Goal: Communication & Community: Answer question/provide support

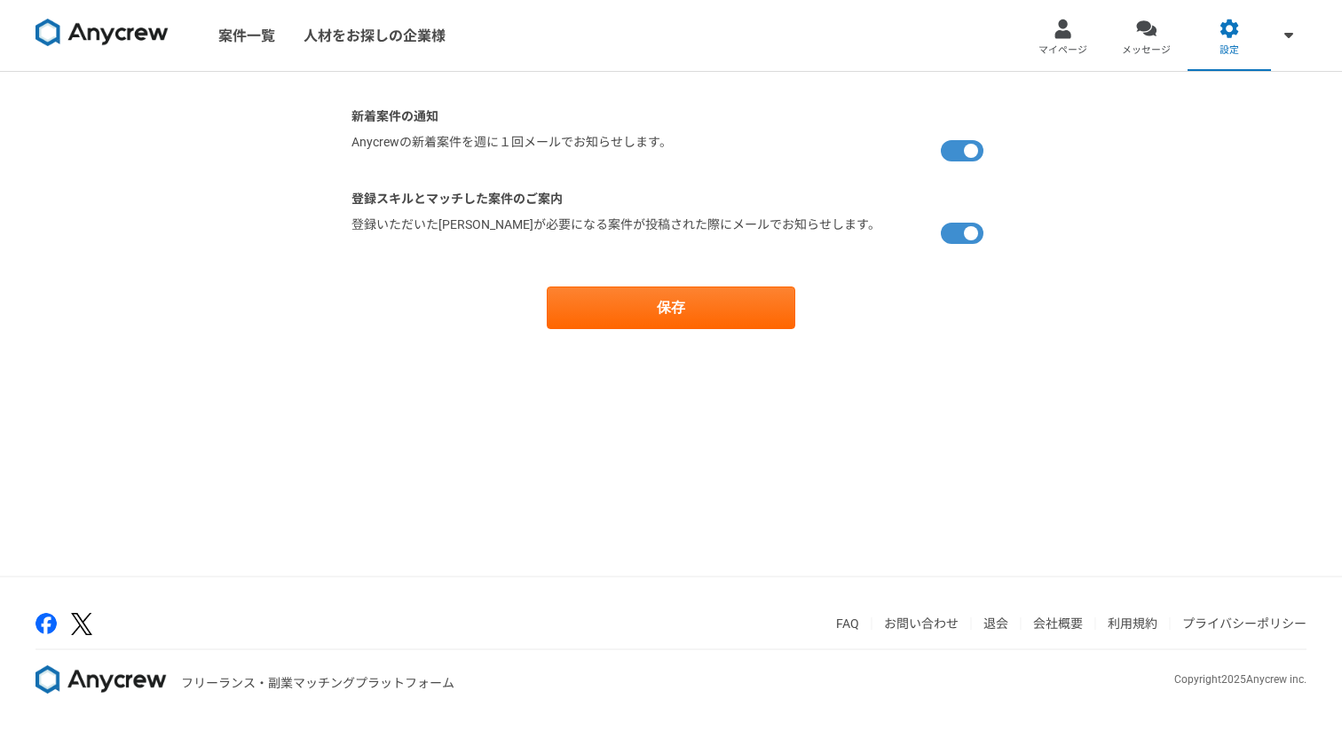
click at [958, 146] on label at bounding box center [966, 151] width 50 height 36
click at [363, 145] on input "checkbox" at bounding box center [357, 139] width 12 height 12
checkbox input "false"
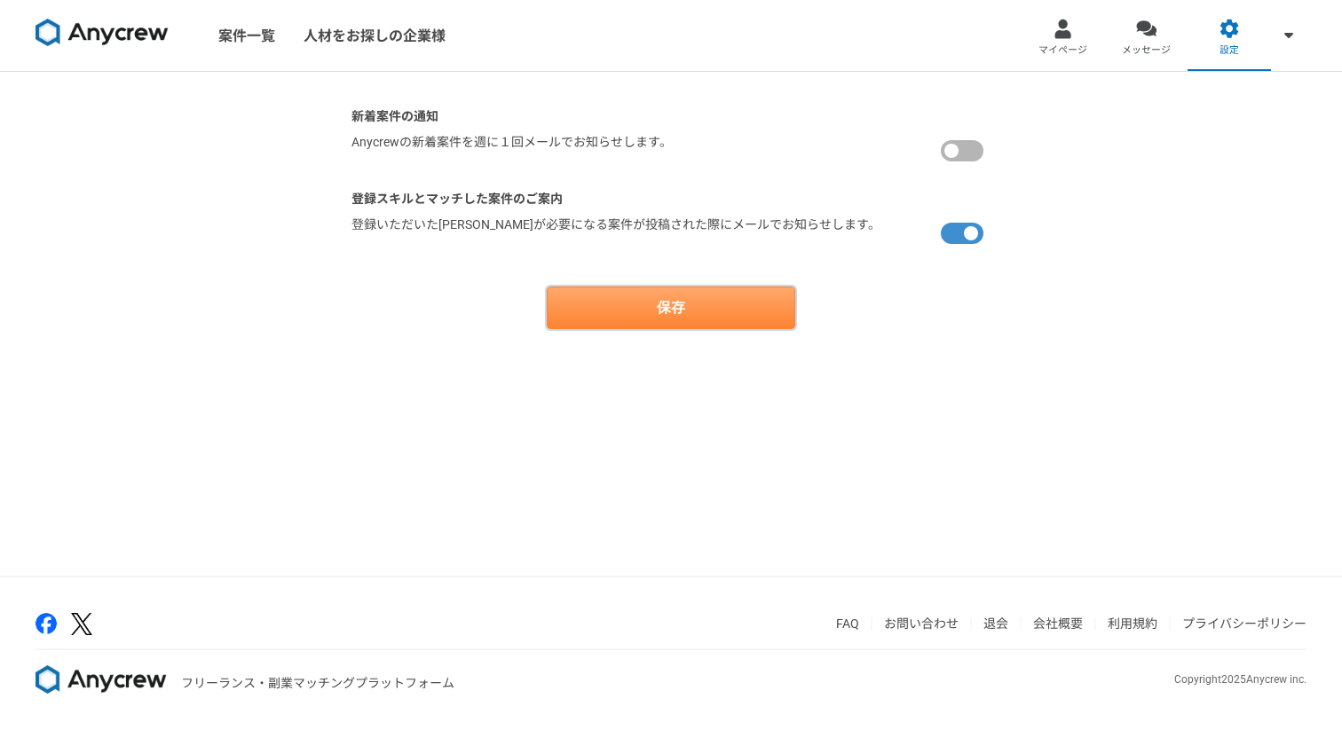
click at [742, 310] on button "保存" at bounding box center [671, 308] width 249 height 43
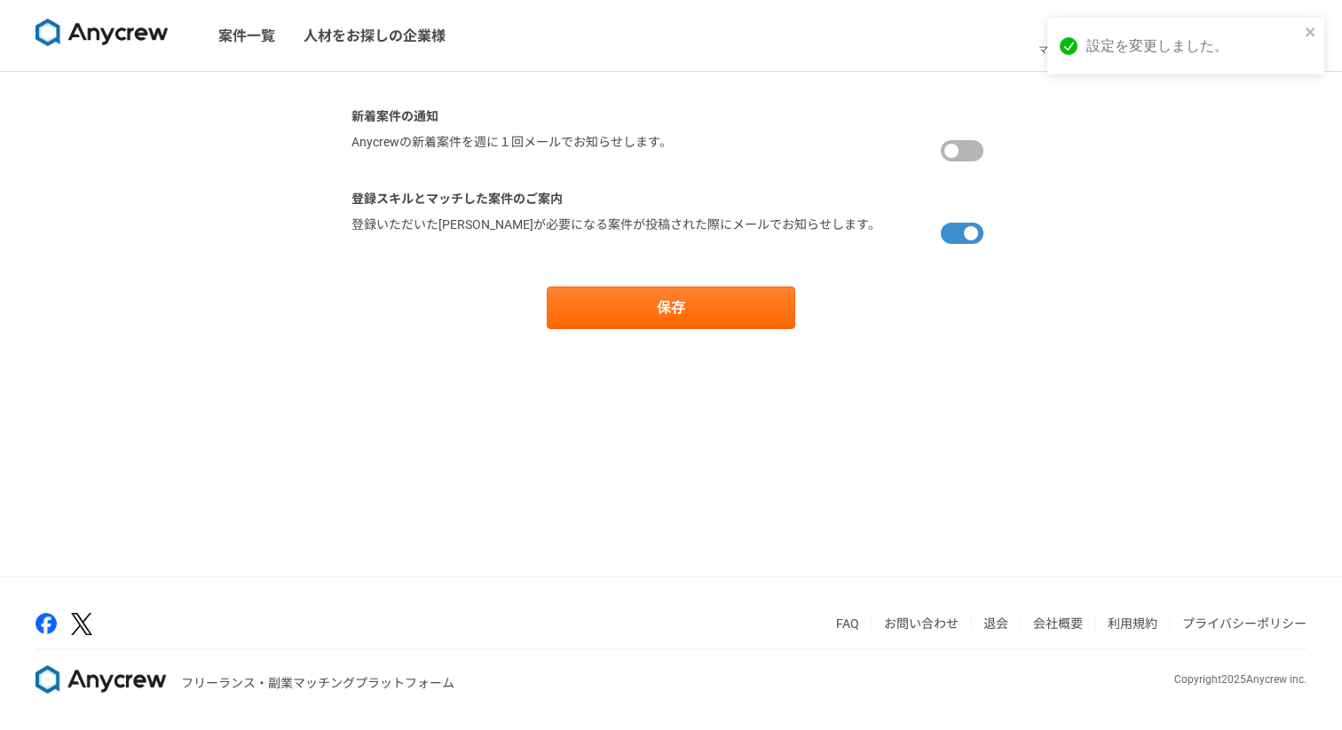
click at [117, 33] on img at bounding box center [102, 33] width 133 height 28
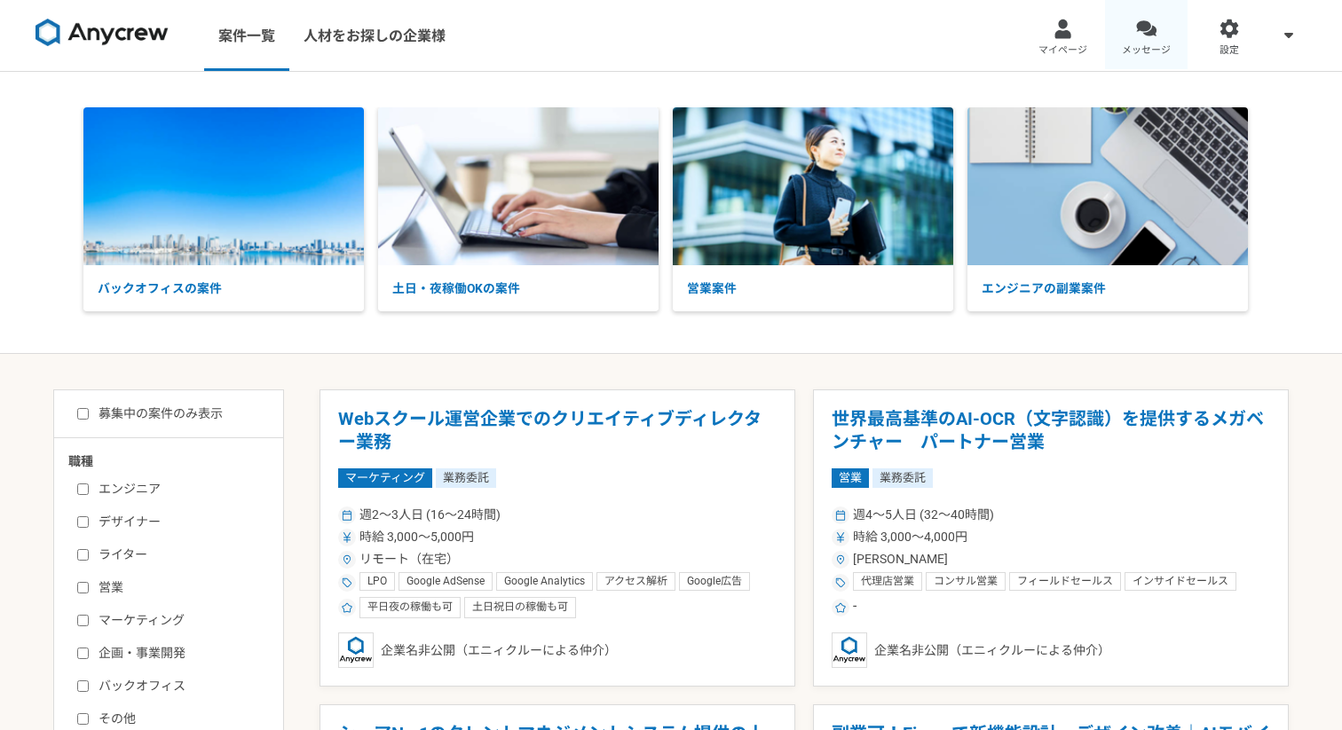
click at [1125, 24] on link "メッセージ" at bounding box center [1146, 35] width 83 height 71
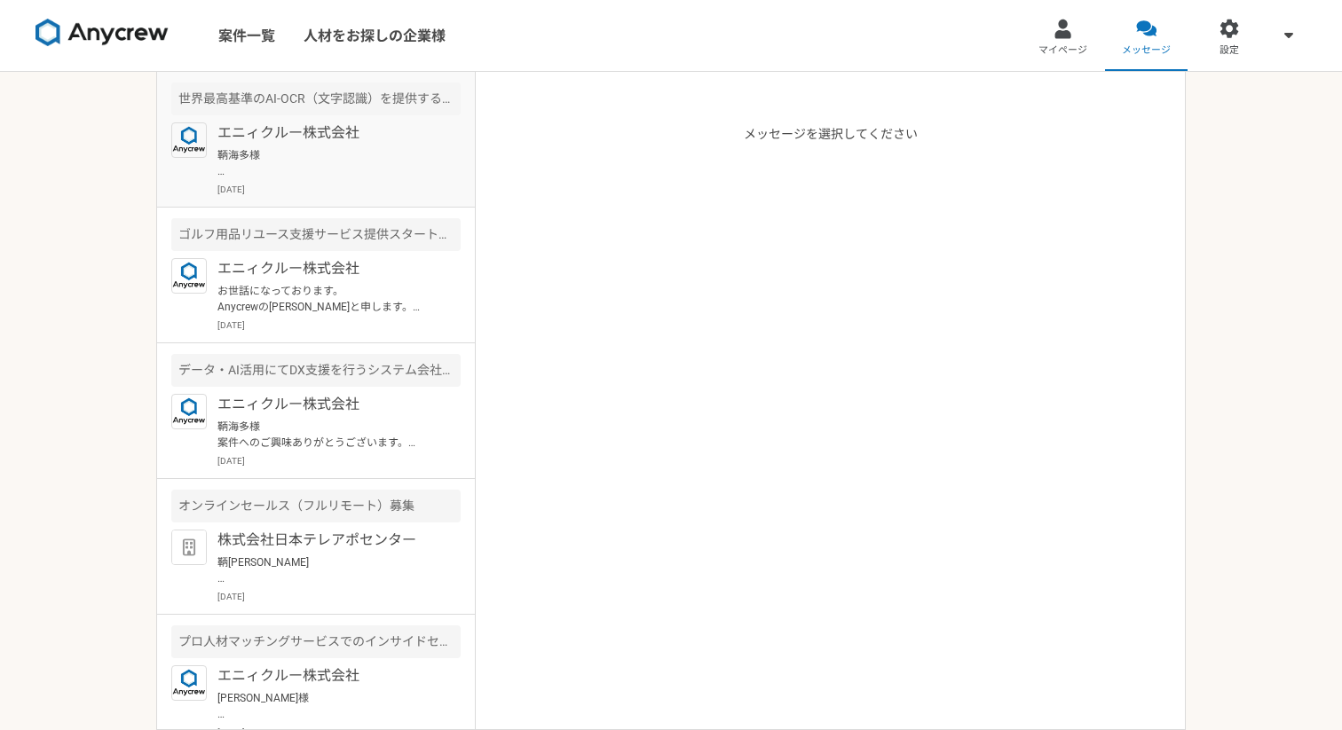
click at [350, 143] on p "エニィクルー株式会社" at bounding box center [326, 132] width 219 height 21
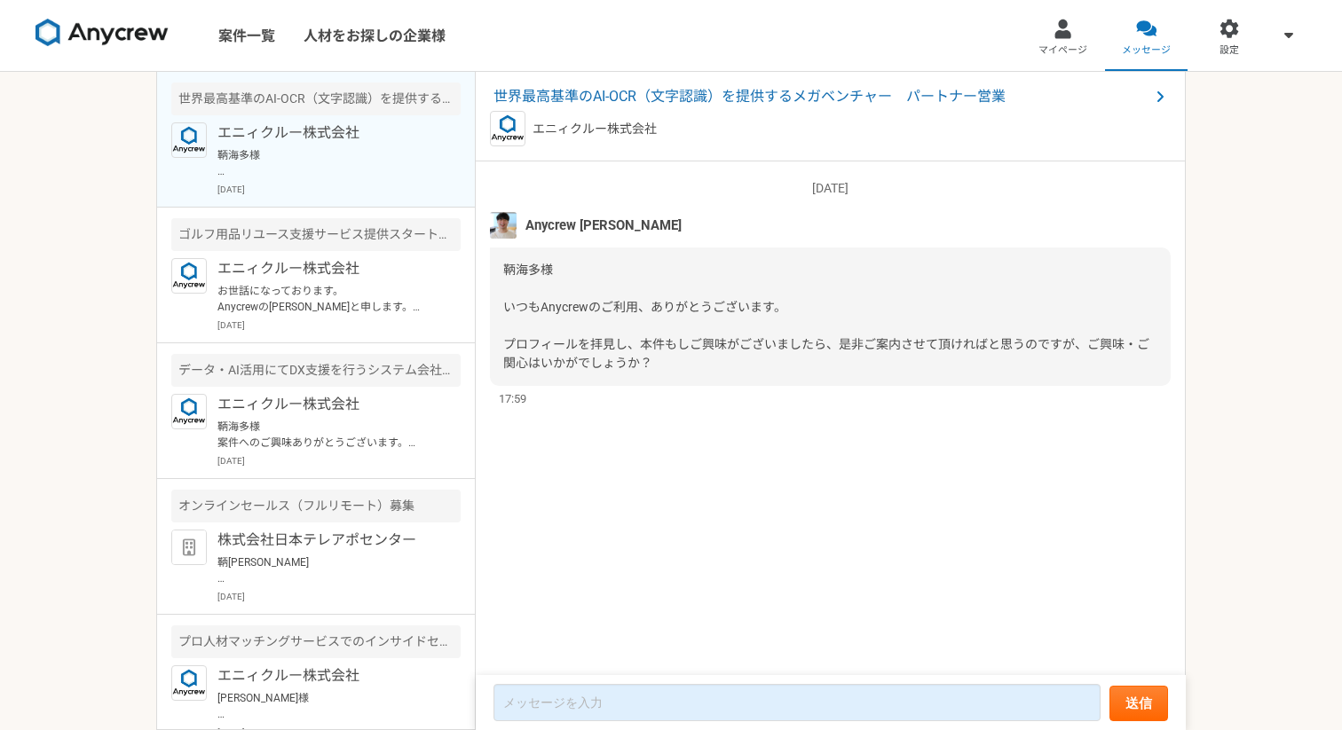
click at [506, 219] on img at bounding box center [503, 225] width 27 height 27
click at [548, 231] on span "Anycrew [PERSON_NAME]" at bounding box center [603, 226] width 156 height 20
click at [511, 231] on img at bounding box center [503, 225] width 27 height 27
click at [416, 288] on p "お世話になっております。 Anycrewの[PERSON_NAME]と申します。 ご経歴を拝見させていただき、お声がけさせていただきましたが、こちらの案件の応…" at bounding box center [326, 299] width 219 height 32
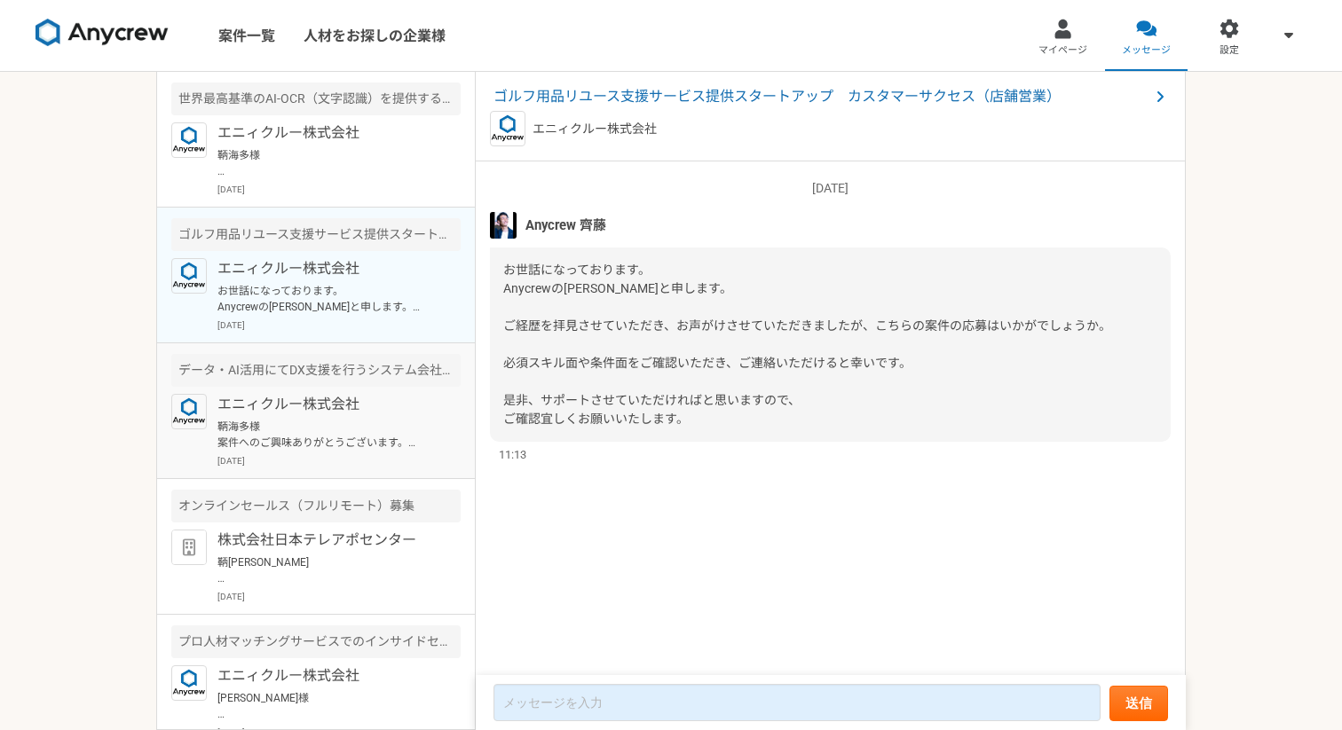
click at [397, 415] on div "エニィクルー株式会社 鞆海多様 案件へのご興味ありがとうございます。 可能でしたら案件説明と合わせ、ご経験をお伺いできればと思います。下記よりご面談の設定をお…" at bounding box center [338, 431] width 243 height 74
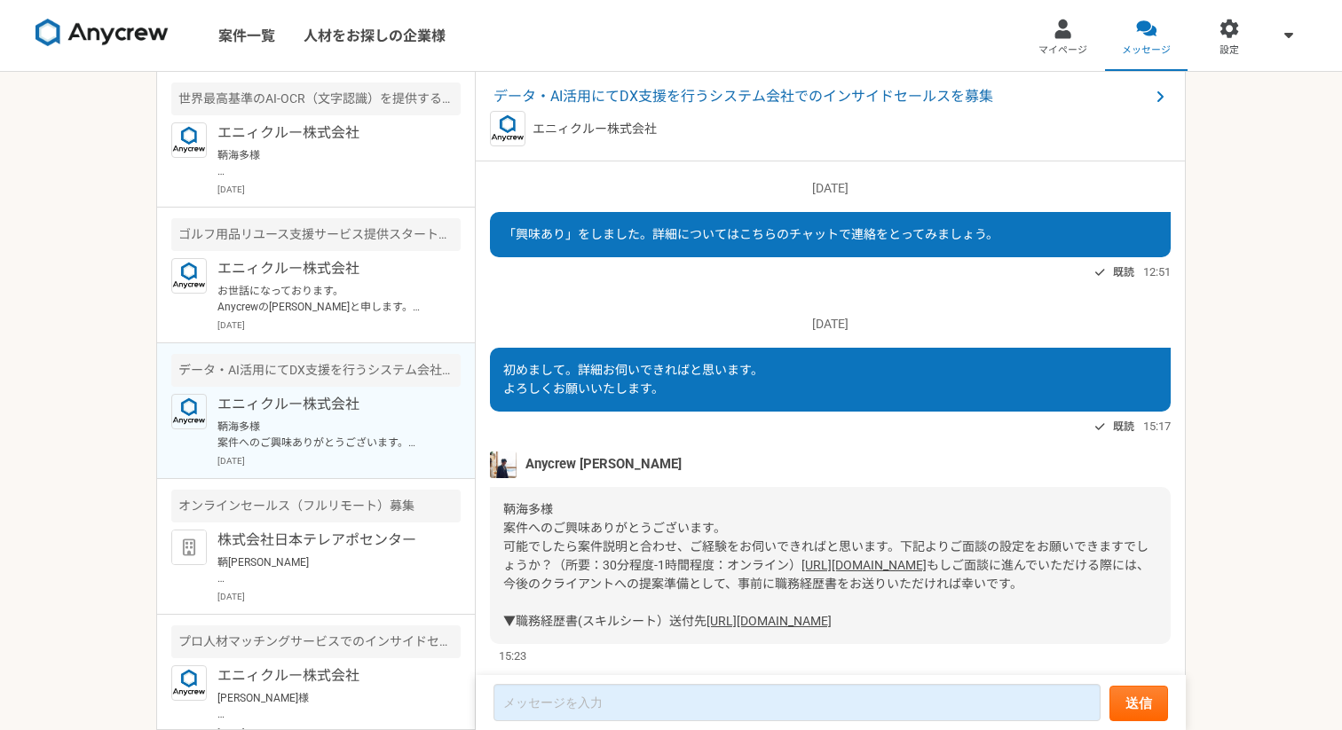
scroll to position [134, 0]
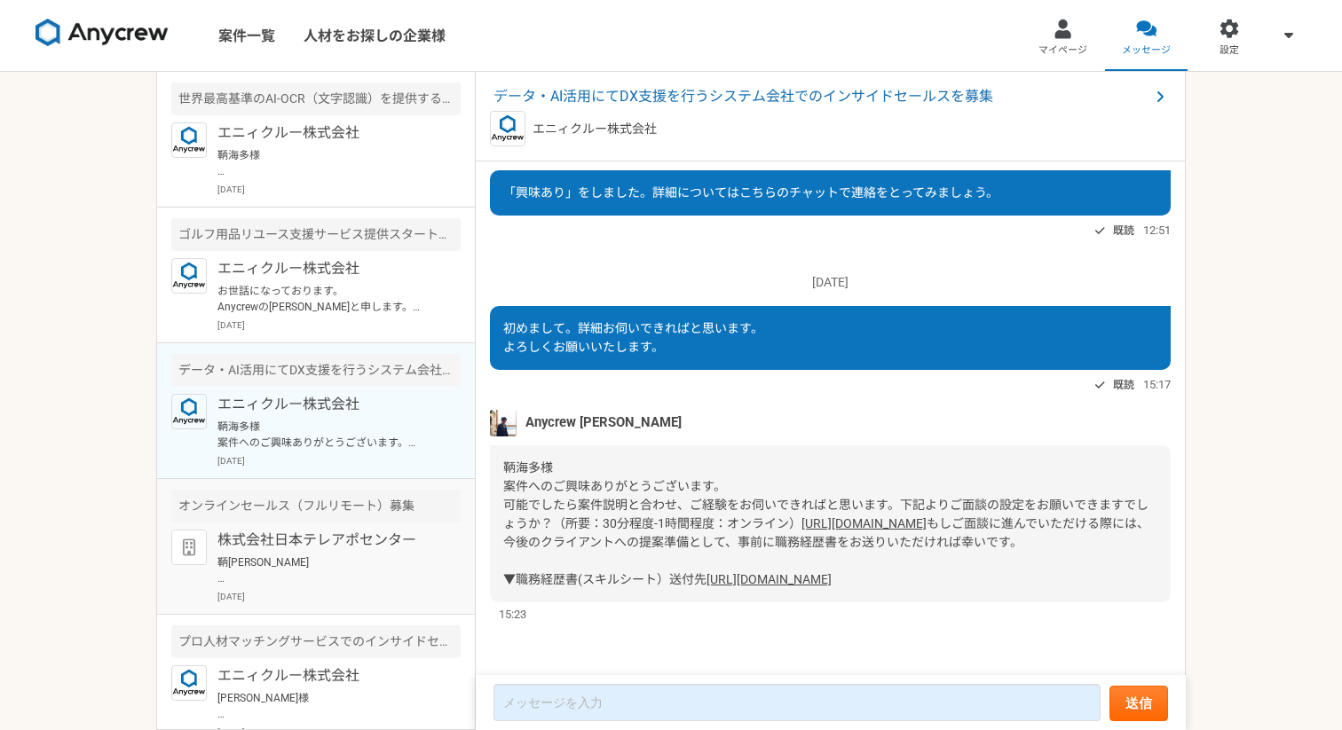
click at [391, 600] on p "[DATE]" at bounding box center [338, 596] width 243 height 13
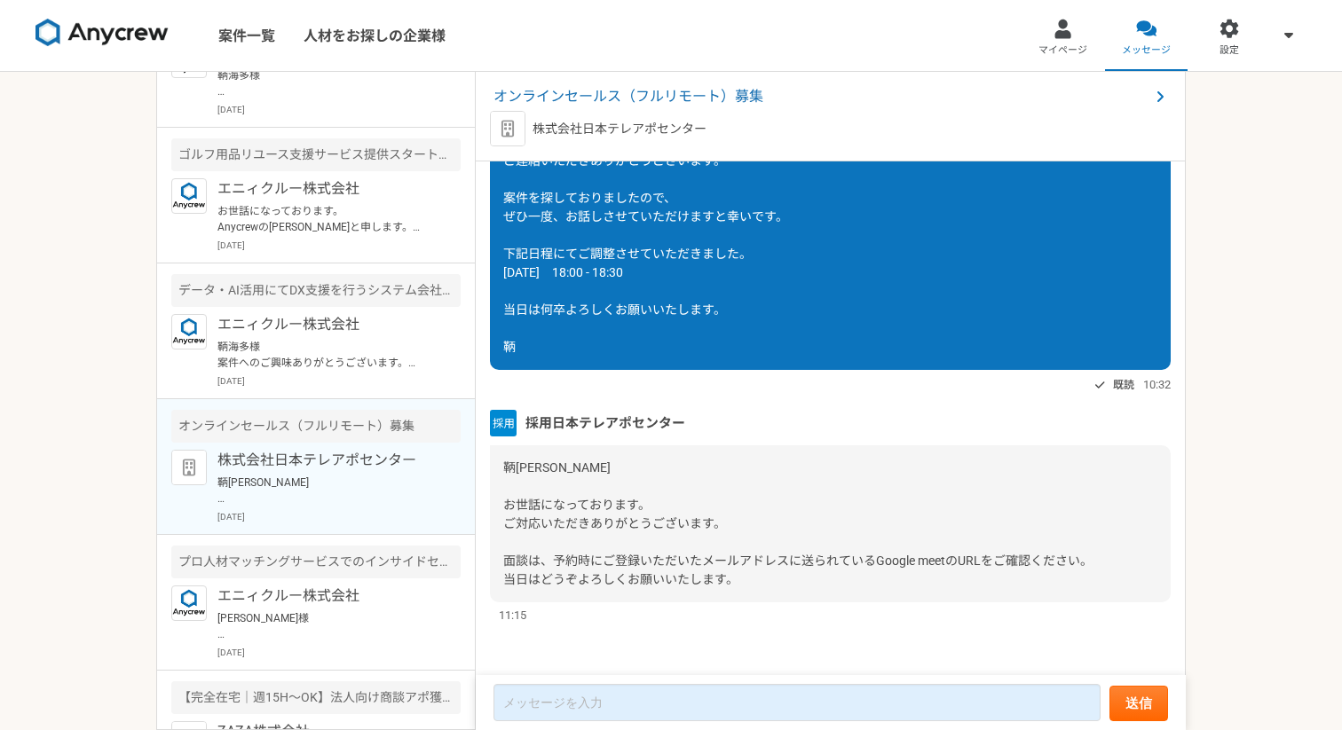
scroll to position [157, 0]
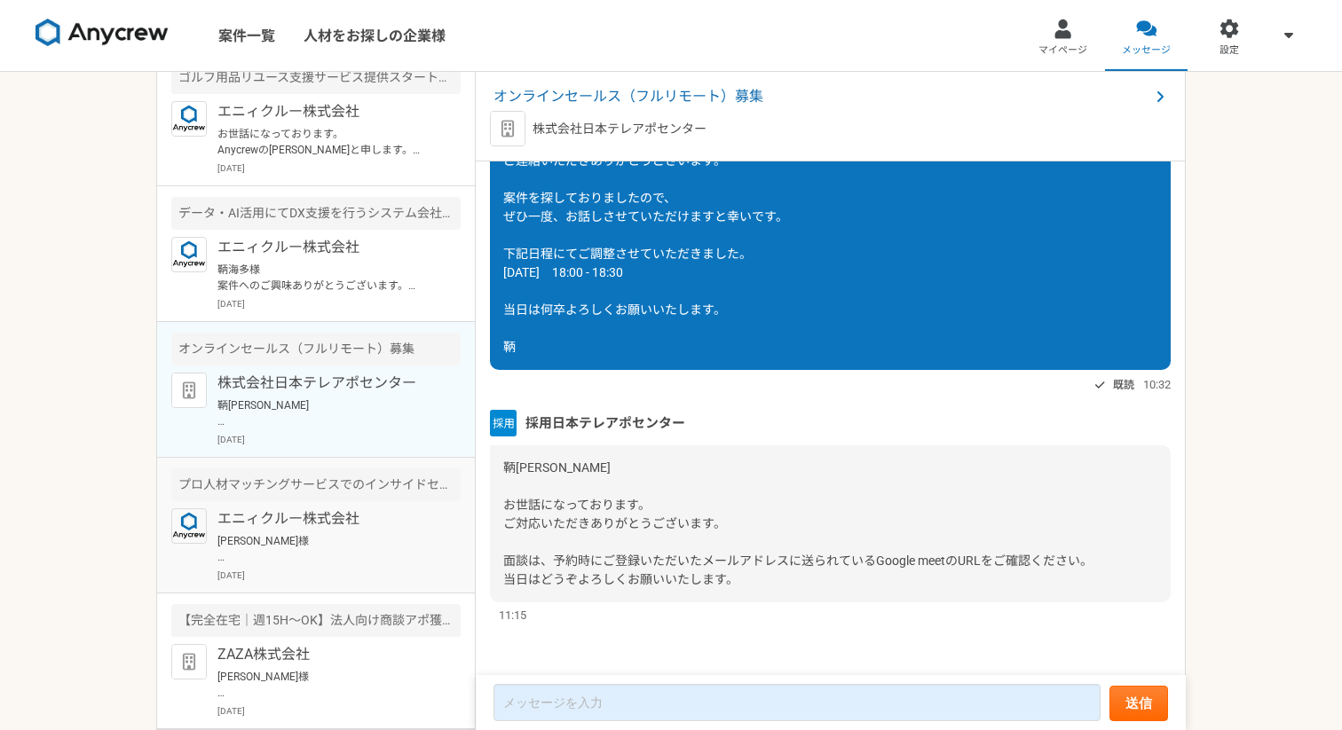
click at [383, 562] on p "[PERSON_NAME]様 はじめまして。 鞆（とも）と申します。 ご連絡いただきありがとうございます。 必須条件等再度確認させていただき問題ございませんで…" at bounding box center [326, 549] width 219 height 32
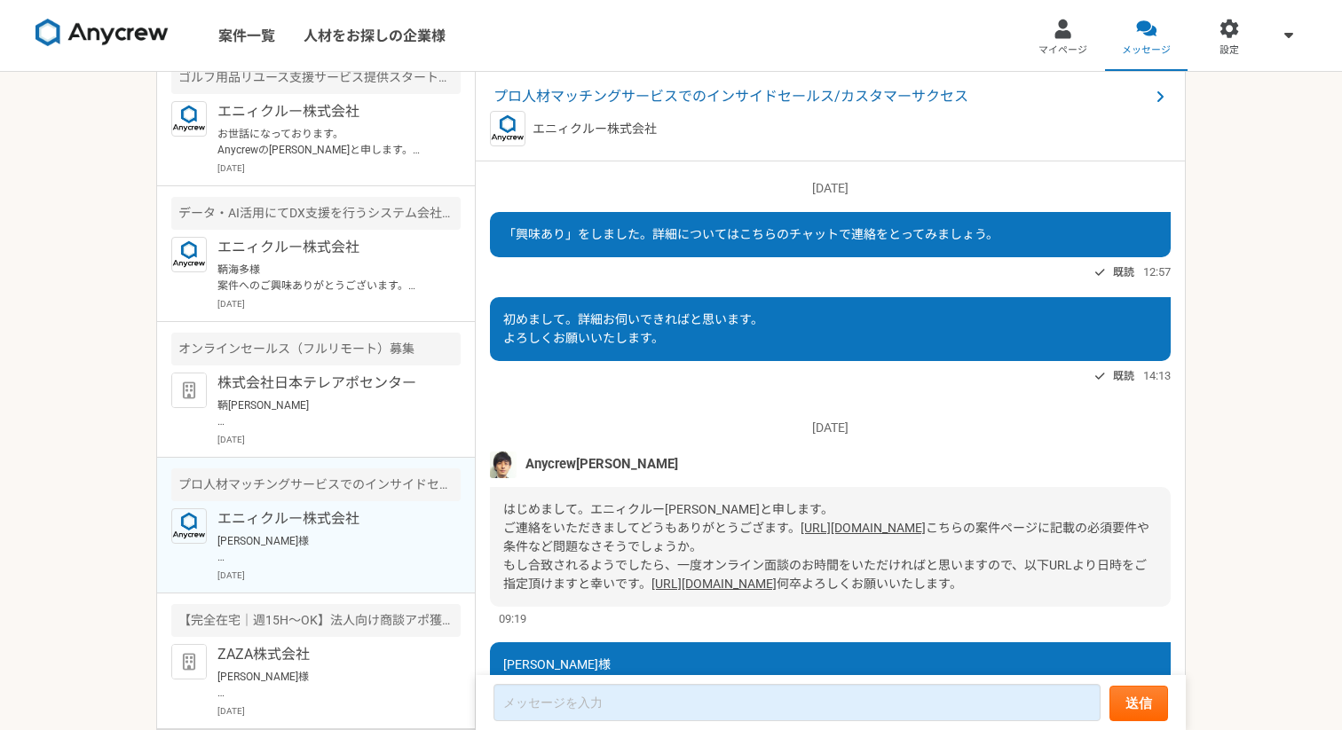
scroll to position [424, 0]
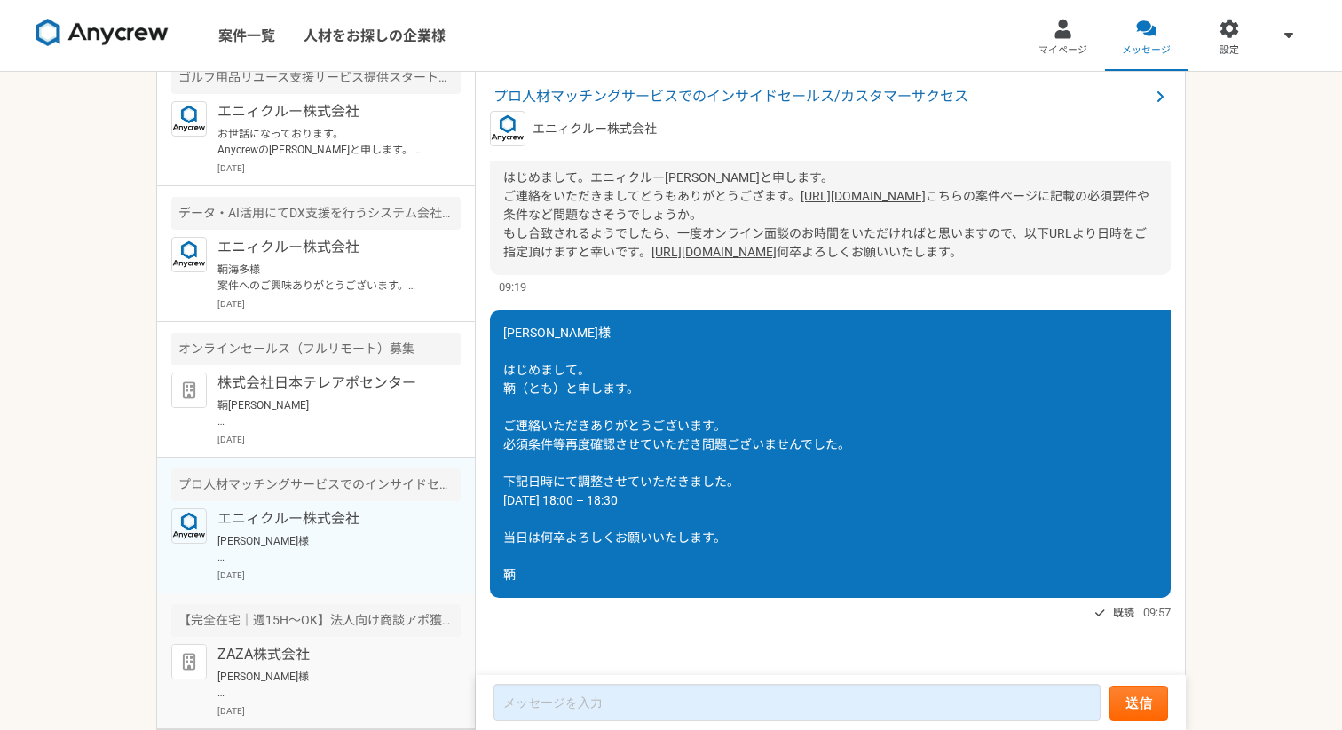
click at [395, 682] on p "[PERSON_NAME]様 お世話になります。鞆です。 当日のURL、会社紹介等、ご共有いただきありがとうございます。 事前に確認させていただきます。 何卒…" at bounding box center [326, 685] width 219 height 32
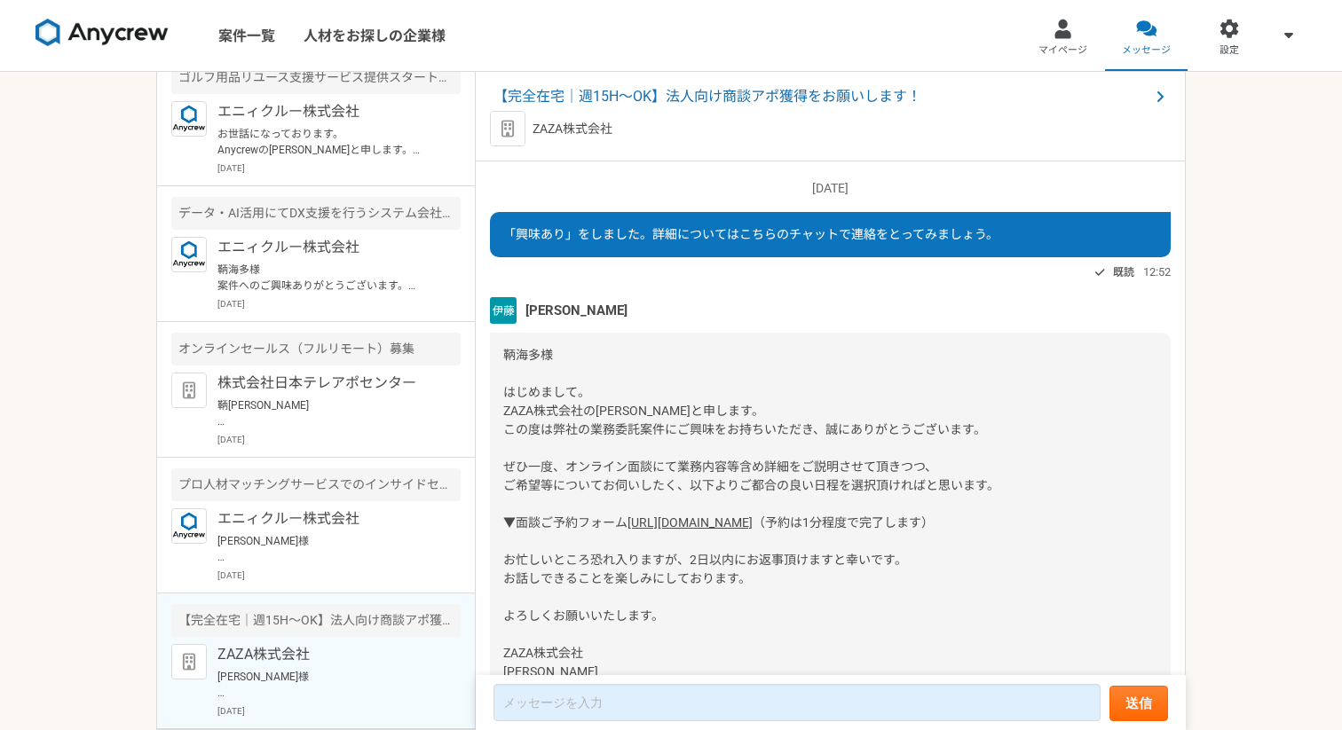
scroll to position [1385, 0]
